Goal: Task Accomplishment & Management: Use online tool/utility

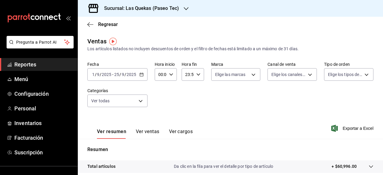
click at [188, 9] on div "Sucursal: Las Quekas (Paseo Tec)" at bounding box center [137, 8] width 108 height 17
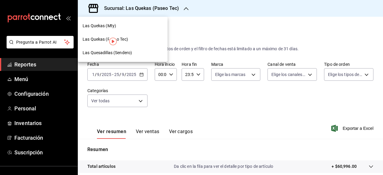
click at [106, 26] on span "Las Quekas (Mty)" at bounding box center [100, 26] width 34 height 6
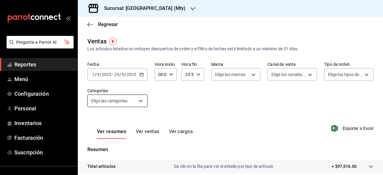
click at [116, 102] on body "Pregunta a Parrot AI Reportes Menú Configuración Personal Inventarios Facturaci…" at bounding box center [191, 87] width 383 height 175
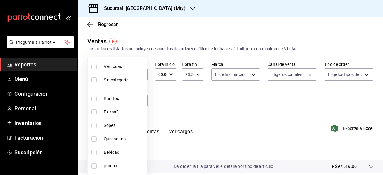
click at [116, 68] on span "Ver todas" at bounding box center [124, 66] width 40 height 6
type input "835cc6e1-1bdb-4aae-95fc-1d158cfb171b,dbb648f0-bb07-4eec-8b78-83c301d0dde7,0371c…"
checkbox input "true"
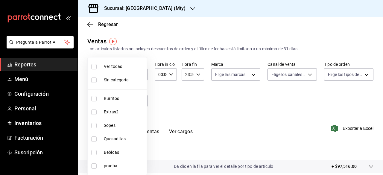
checkbox input "true"
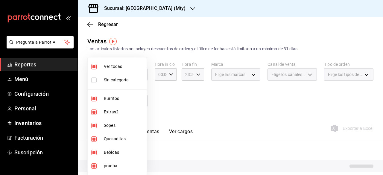
click at [261, 116] on div at bounding box center [191, 87] width 383 height 175
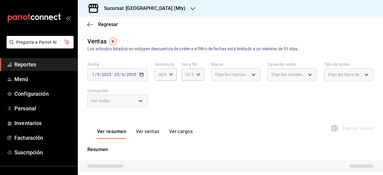
click at [150, 96] on div "Fecha [DATE] [DATE] - [DATE] [DATE] Hora inicio 00:00 Hora inicio Hora fin 23:5…" at bounding box center [230, 88] width 286 height 53
click at [117, 101] on div "Ver todas" at bounding box center [117, 101] width 60 height 13
click at [95, 75] on span "/" at bounding box center [96, 74] width 2 height 5
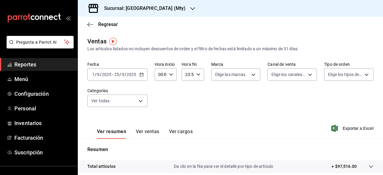
click at [141, 74] on icon "button" at bounding box center [141, 74] width 4 height 4
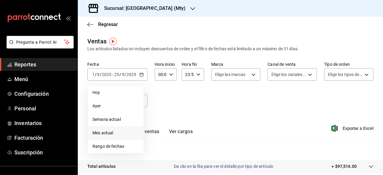
click at [106, 134] on span "Mes actual" at bounding box center [115, 133] width 46 height 6
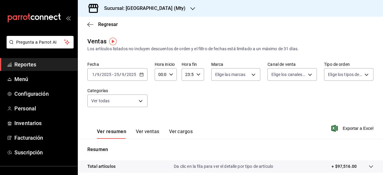
click at [190, 6] on div at bounding box center [192, 8] width 5 height 6
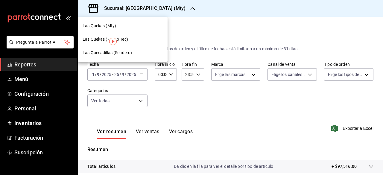
click at [91, 53] on span "Las Quesadillas (Sendero)" at bounding box center [107, 53] width 49 height 6
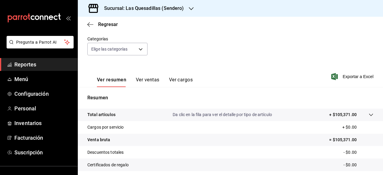
scroll to position [112, 0]
